Goal: Communication & Community: Answer question/provide support

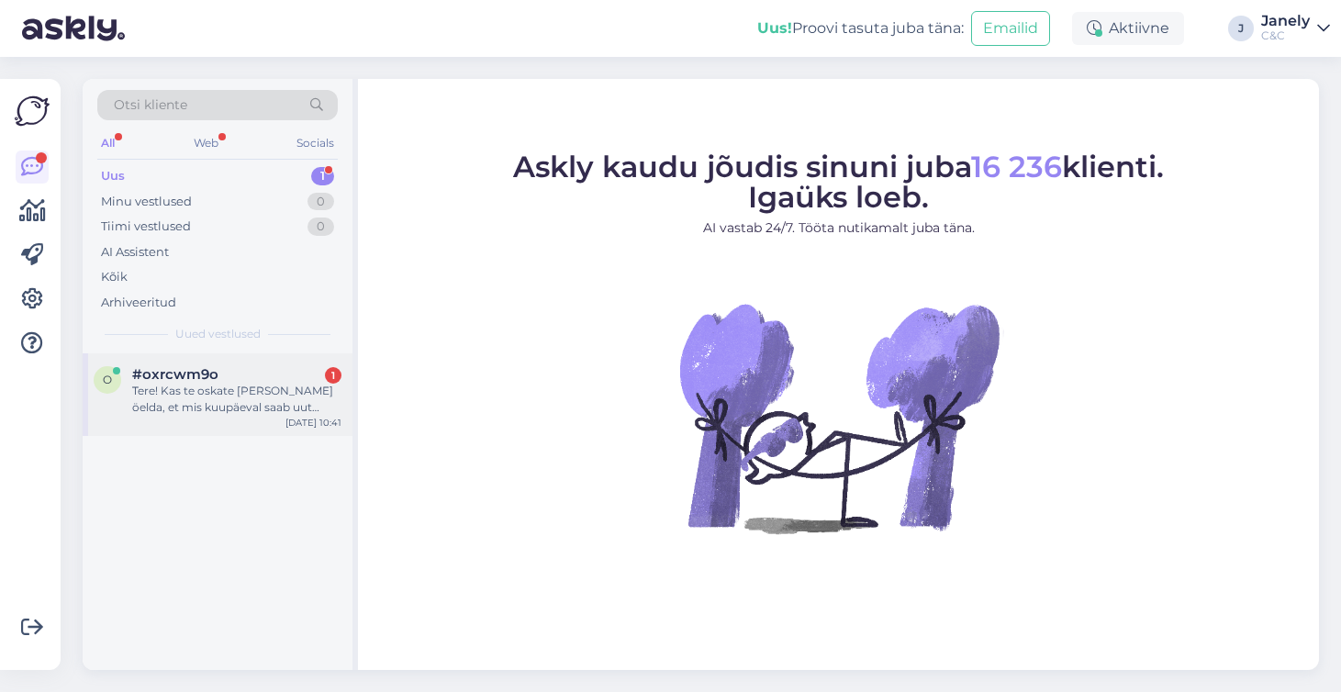
click at [277, 404] on div "Tere! Kas te oskate [PERSON_NAME] öelda, et mis kuupäeval saab uut iPhone eelte…" at bounding box center [236, 399] width 209 height 33
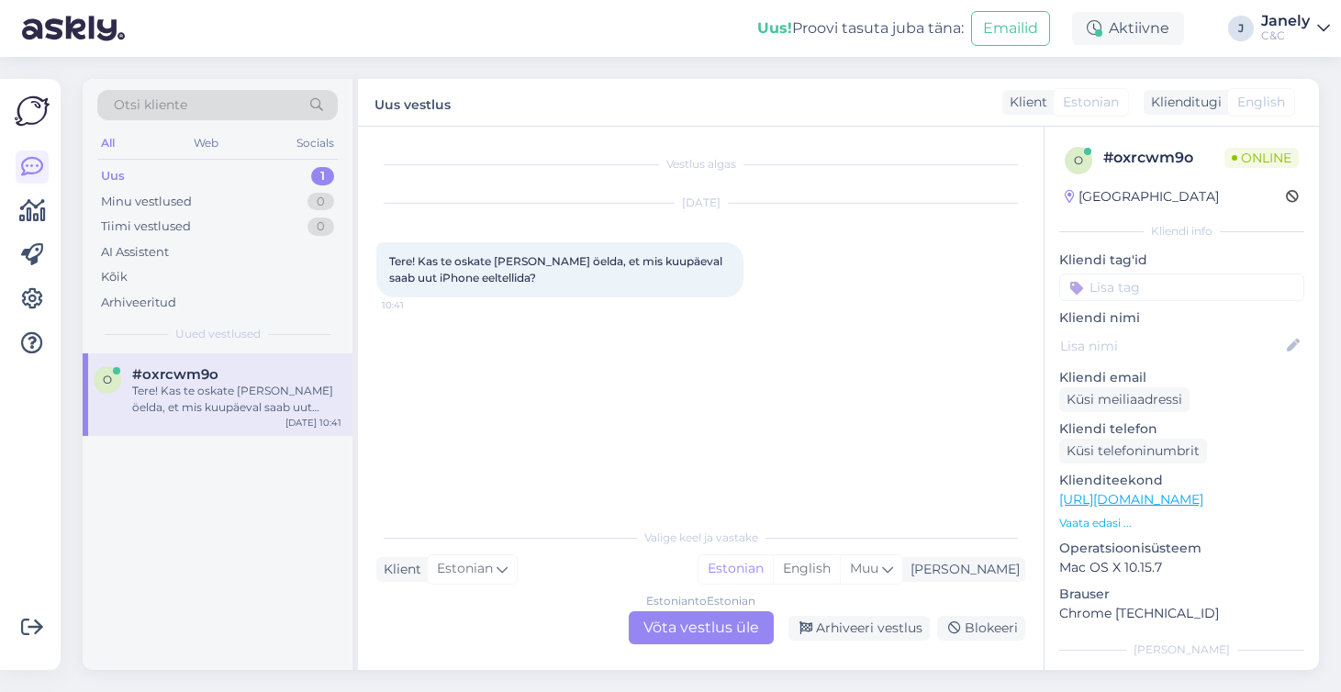
click at [726, 620] on div "Estonian to Estonian Võta vestlus üle" at bounding box center [701, 627] width 145 height 33
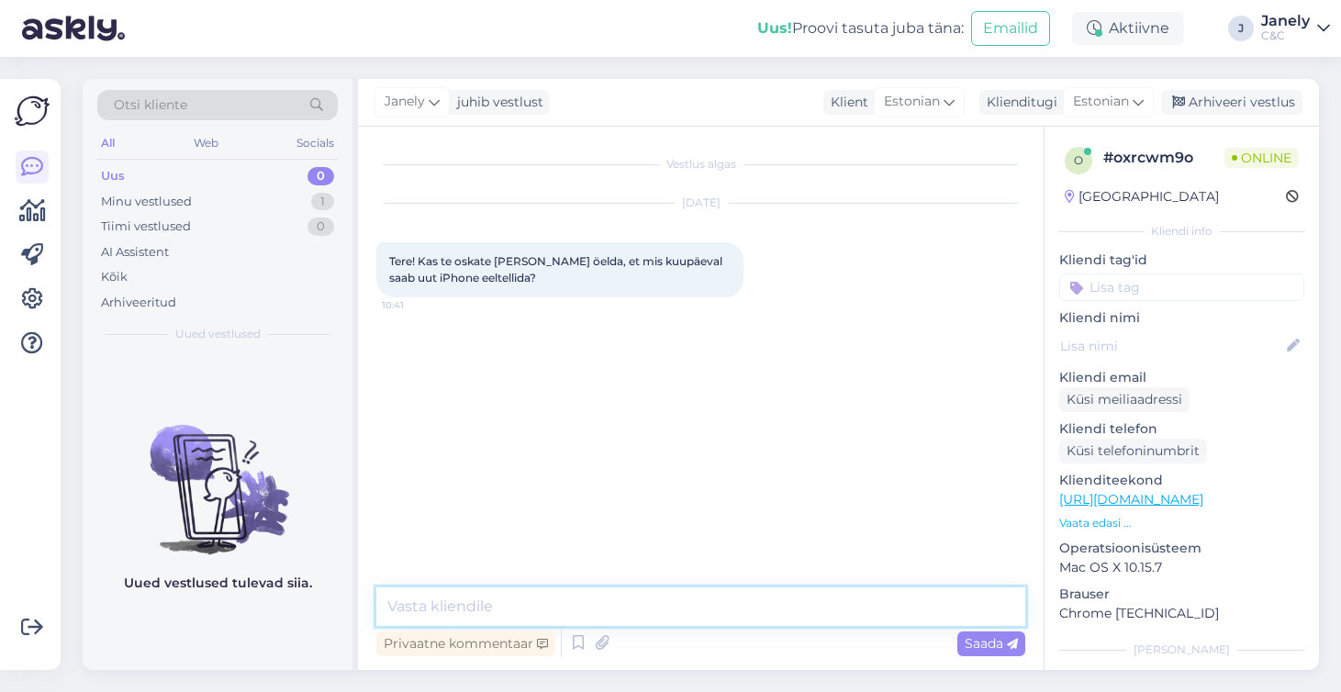
click at [660, 597] on textarea at bounding box center [700, 606] width 649 height 39
type textarea "Tere!"
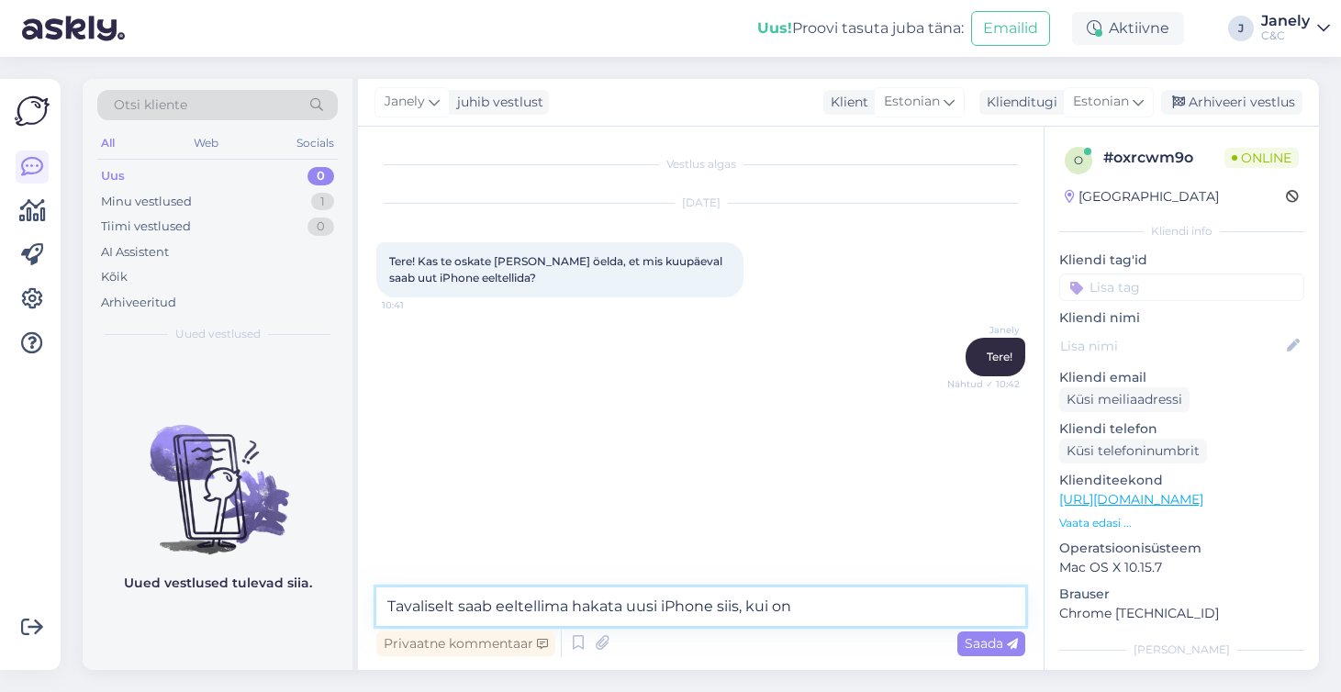
click at [825, 610] on textarea "Tavaliselt saab eeltellima hakata uusi iPhone siis, kui on" at bounding box center [700, 606] width 649 height 39
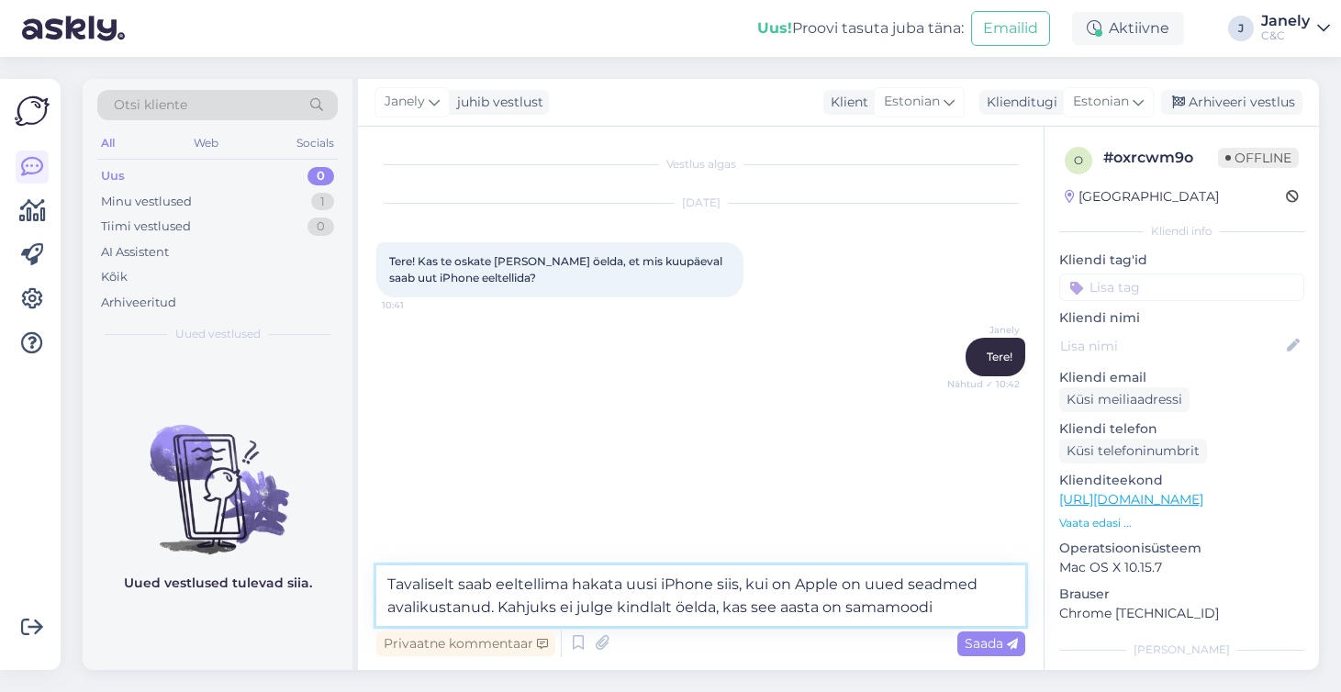
type textarea "Tavaliselt saab eeltellima hakata uusi iPhone siis, kui on Apple on uued seadme…"
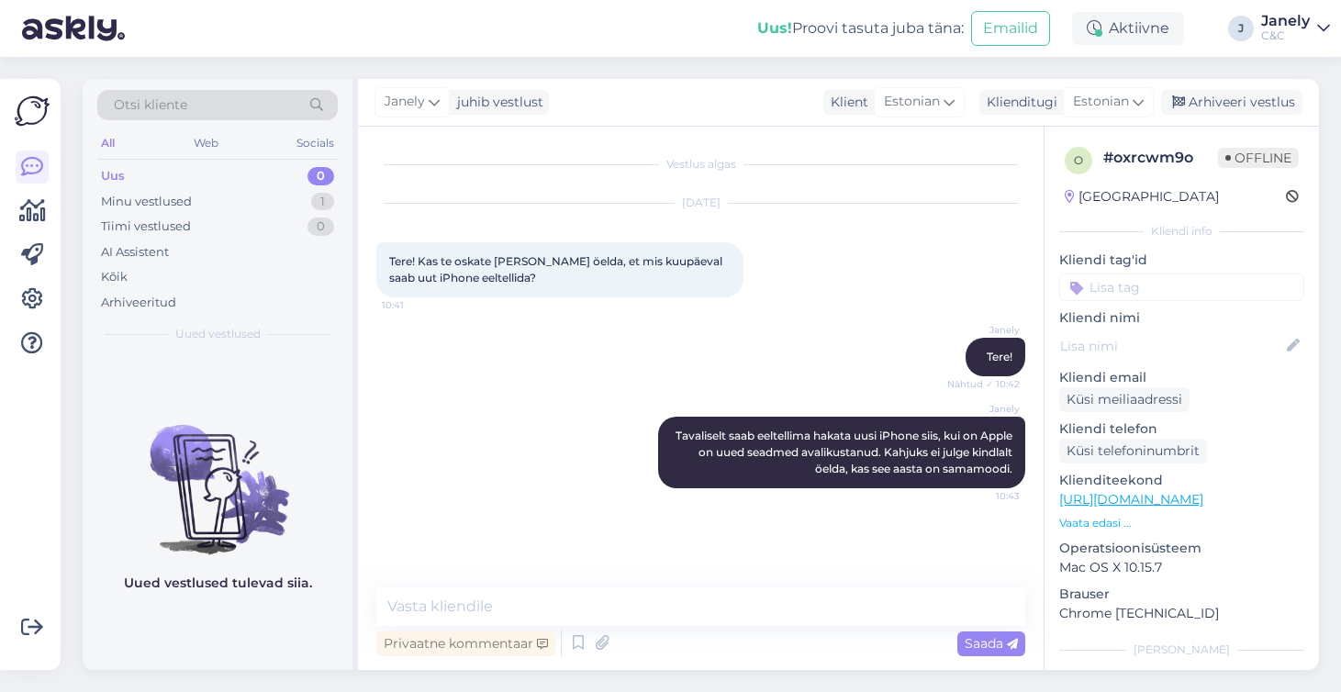
click at [608, 51] on div "Uus! Proovi tasuta juba täna: Emailid Aktiivne J Janely C&C" at bounding box center [670, 28] width 1341 height 57
click at [362, 42] on div "Uus! Proovi tasuta juba täna: Emailid Aktiivne J Janely C&C" at bounding box center [670, 28] width 1341 height 57
click at [1231, 98] on div "Arhiveeri vestlus" at bounding box center [1231, 102] width 141 height 25
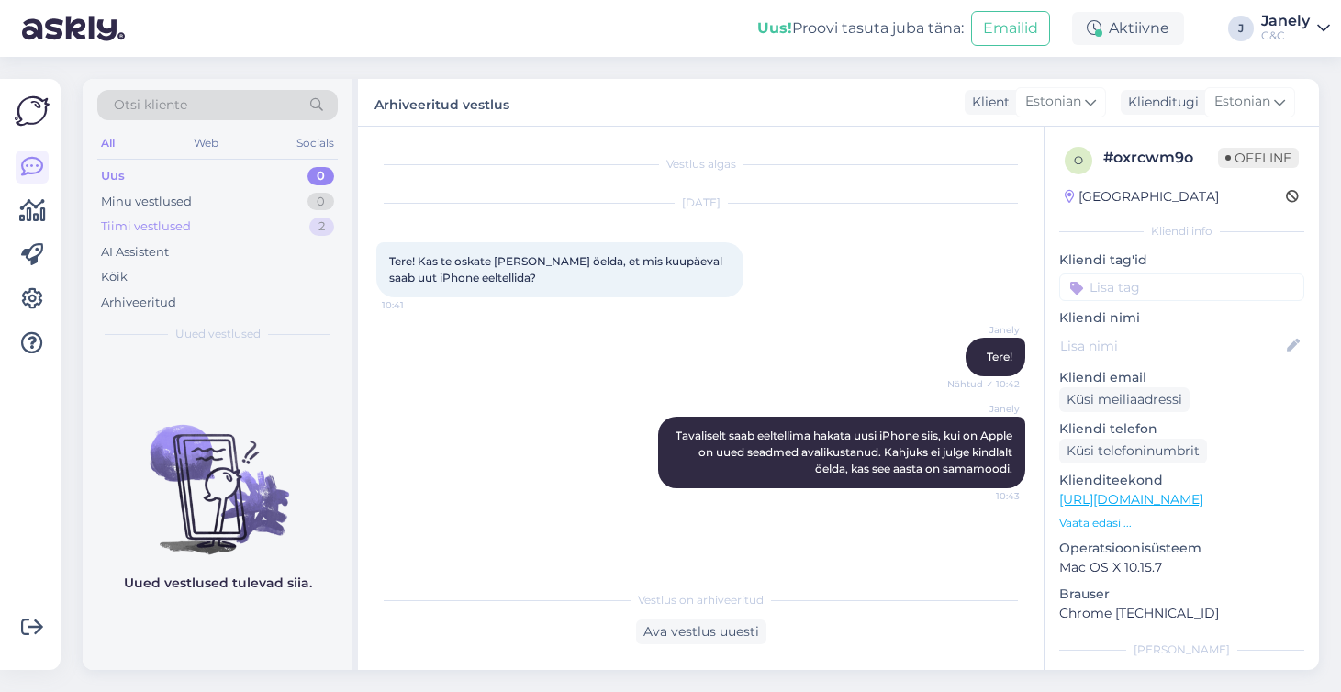
click at [217, 225] on div "Tiimi vestlused 2" at bounding box center [217, 227] width 240 height 26
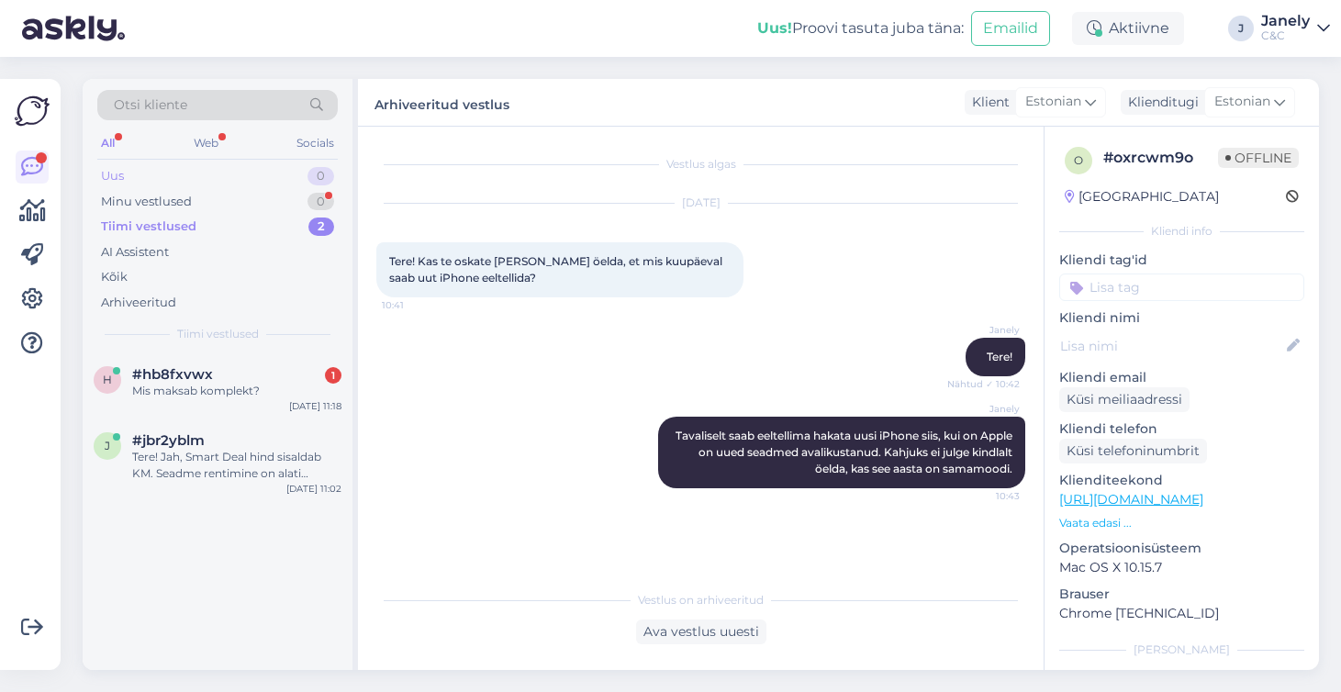
click at [228, 181] on div "Uus 0" at bounding box center [217, 176] width 240 height 26
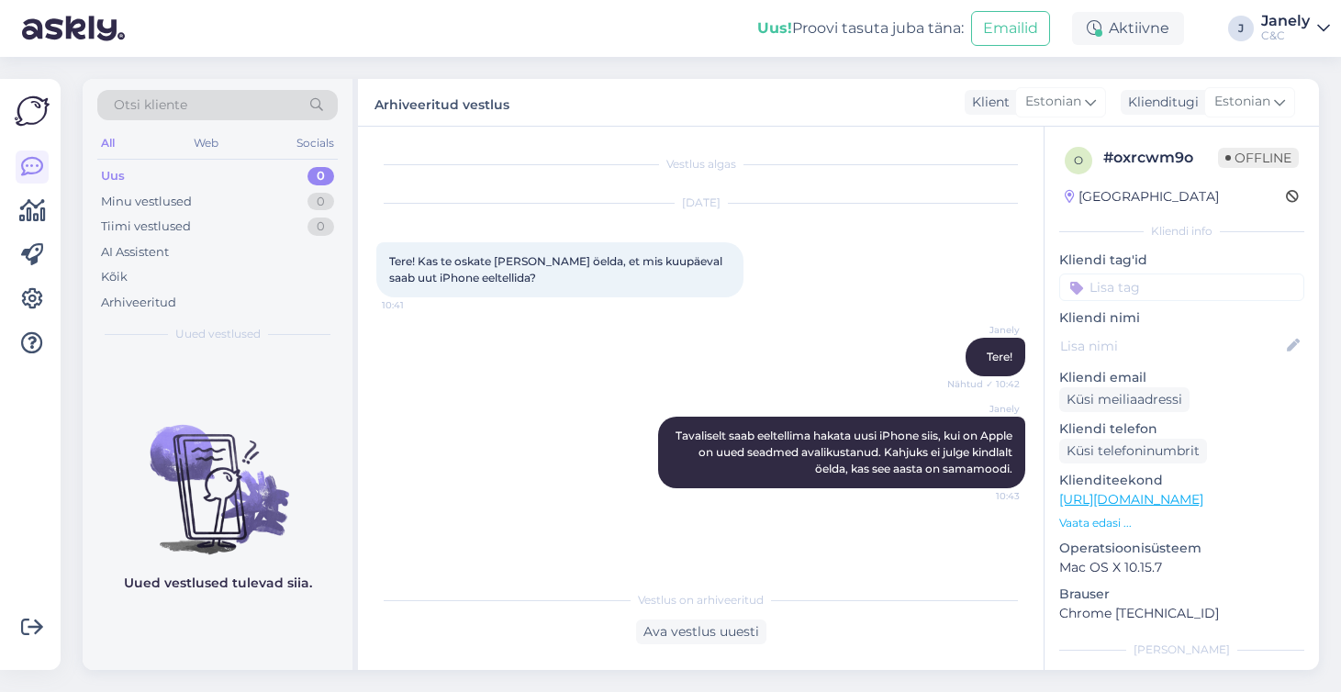
click at [65, 20] on img at bounding box center [73, 28] width 103 height 57
